Goal: Information Seeking & Learning: Learn about a topic

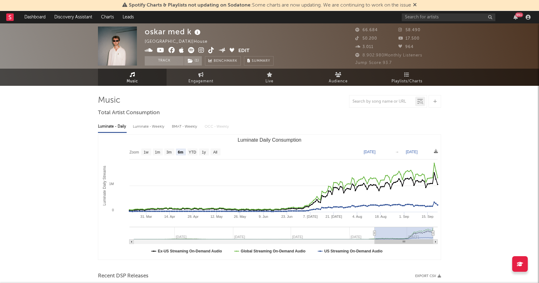
select select "6m"
click at [77, 19] on link "Discovery Assistant" at bounding box center [73, 17] width 47 height 12
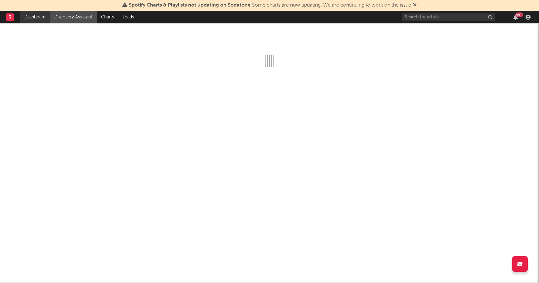
click at [33, 18] on link "Dashboard" at bounding box center [35, 17] width 30 height 12
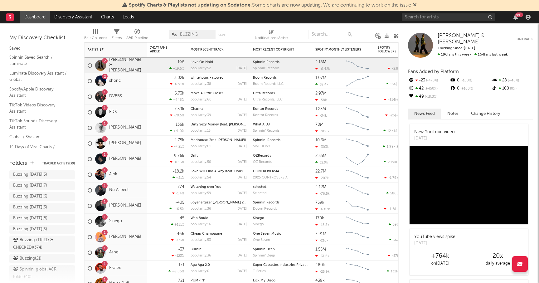
scroll to position [75, 0]
click at [26, 247] on div "Buzzing ( 21 )" at bounding box center [27, 248] width 28 height 7
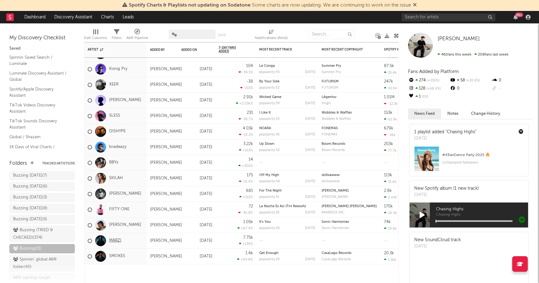
click at [112, 238] on link "MARZI" at bounding box center [115, 240] width 12 height 5
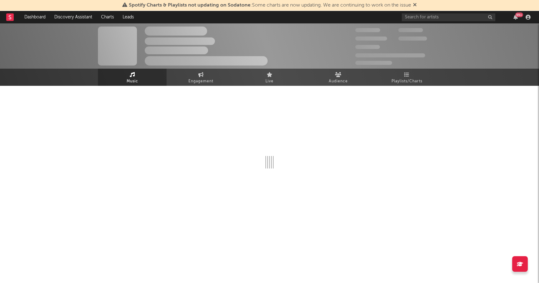
select select "1w"
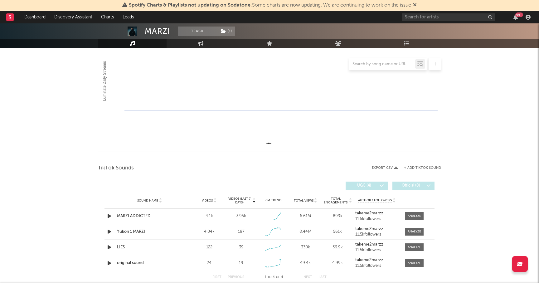
scroll to position [110, 0]
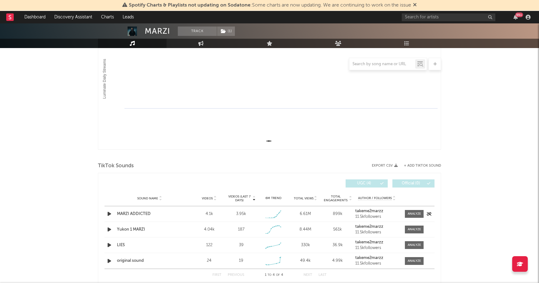
click at [110, 215] on icon "button" at bounding box center [109, 214] width 7 height 8
click at [415, 214] on div at bounding box center [414, 213] width 13 height 5
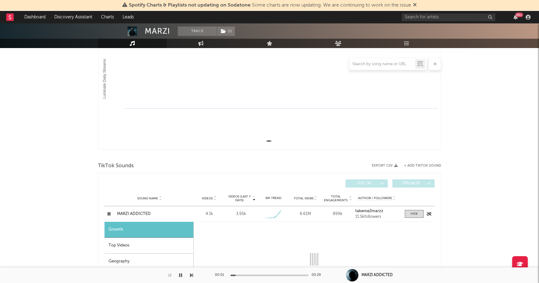
select select "1w"
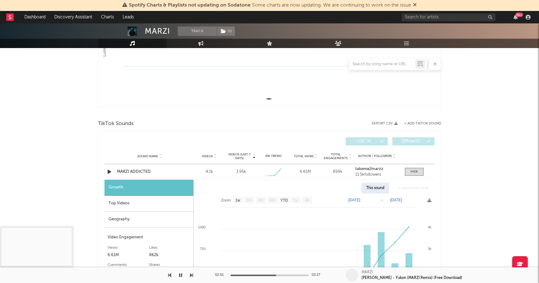
scroll to position [0, 0]
